Goal: Information Seeking & Learning: Understand process/instructions

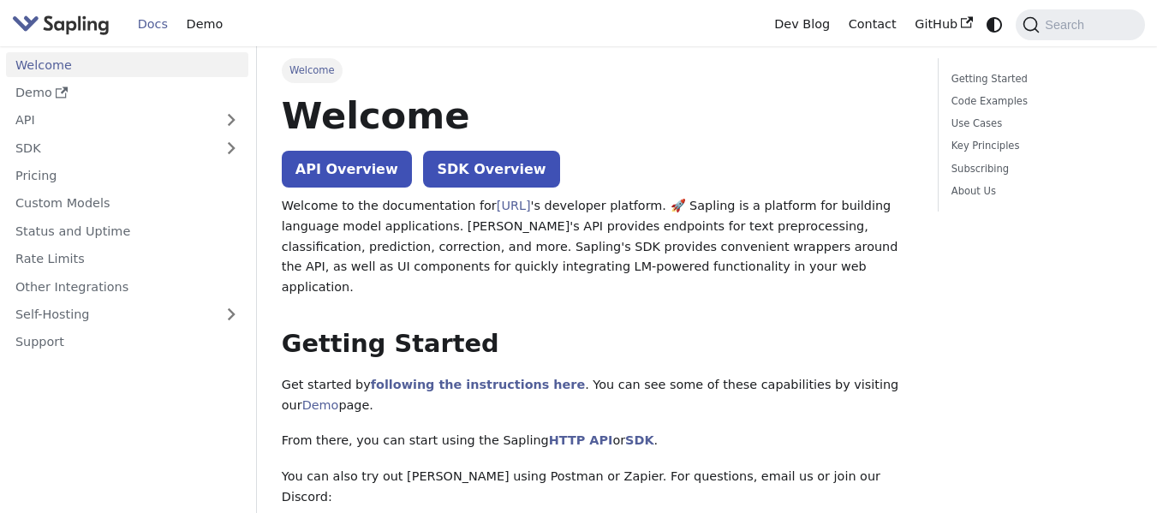
click at [56, 96] on icon "Docs sidebar" at bounding box center [62, 93] width 12 height 12
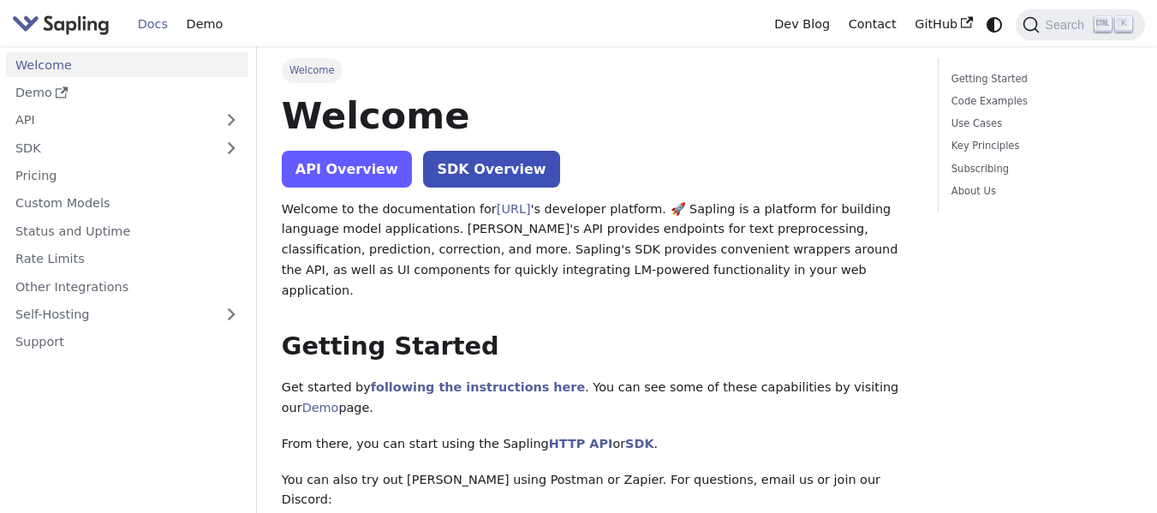
click at [328, 183] on link "API Overview" at bounding box center [347, 169] width 130 height 37
click at [324, 182] on link "API Overview" at bounding box center [347, 169] width 130 height 37
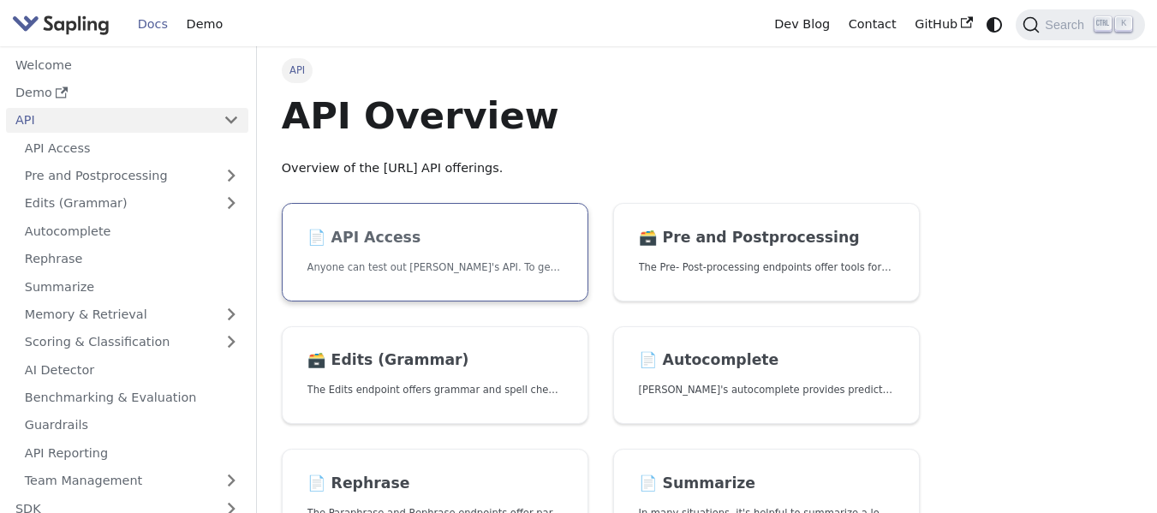
click at [446, 255] on link "📄️ API Access Anyone can test out [PERSON_NAME]'s API. To get started with the …" at bounding box center [435, 252] width 307 height 99
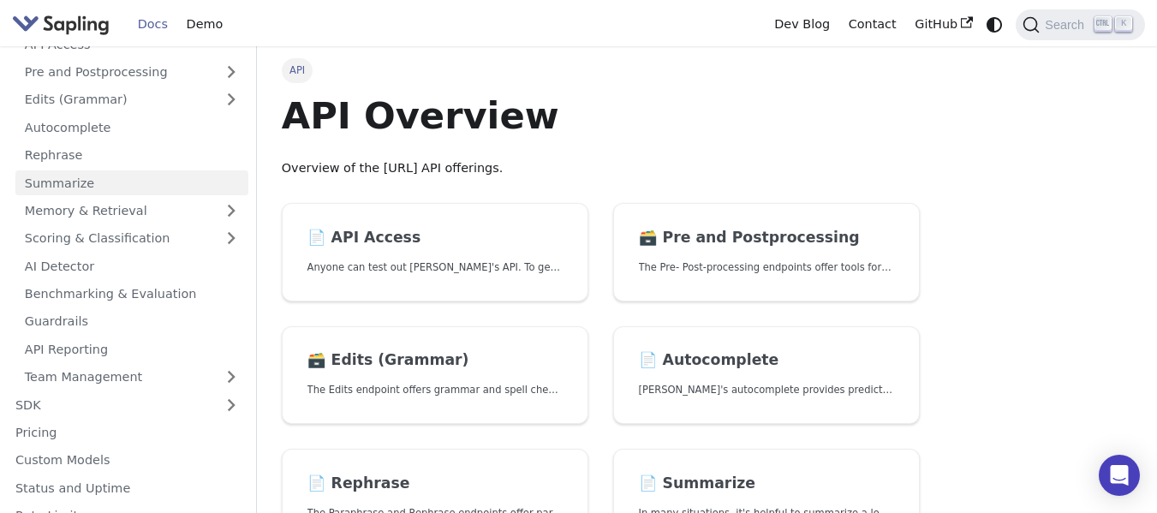
scroll to position [105, 0]
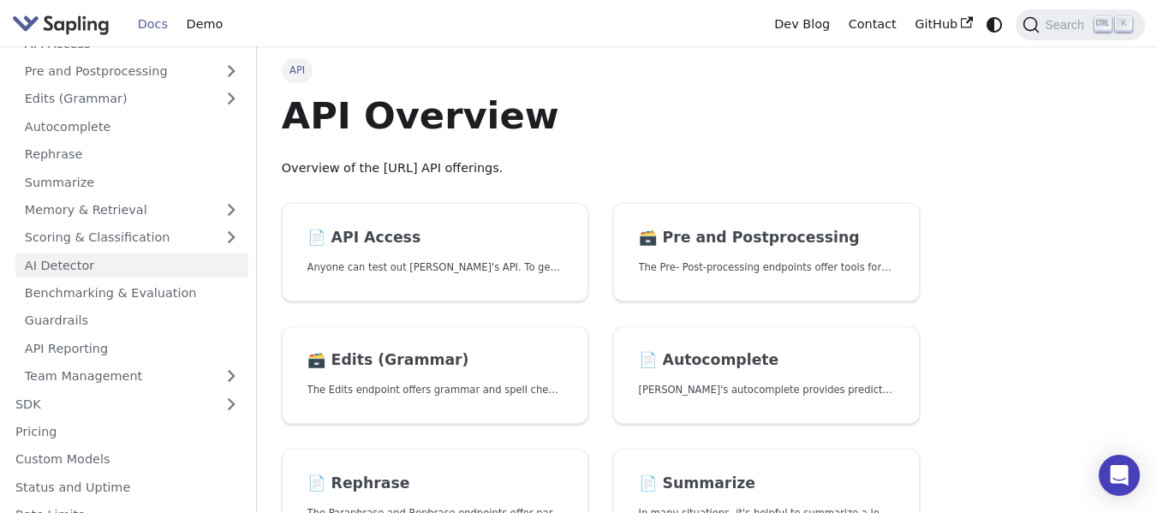
click at [47, 270] on link "AI Detector" at bounding box center [131, 265] width 233 height 25
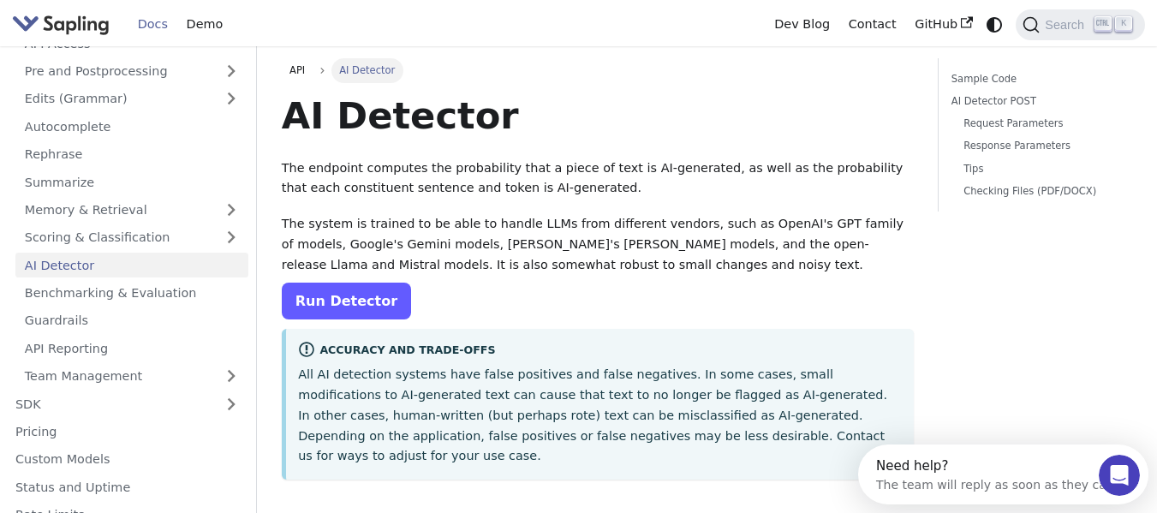
click at [329, 300] on link "Run Detector" at bounding box center [346, 301] width 129 height 37
